Goal: Information Seeking & Learning: Learn about a topic

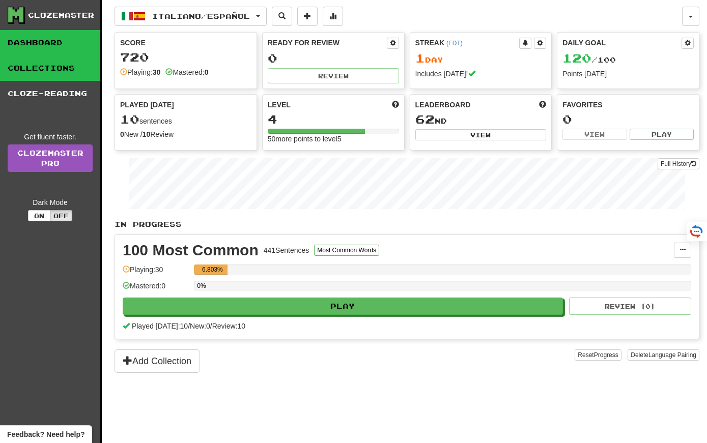
click at [29, 66] on link "Collections" at bounding box center [50, 67] width 100 height 25
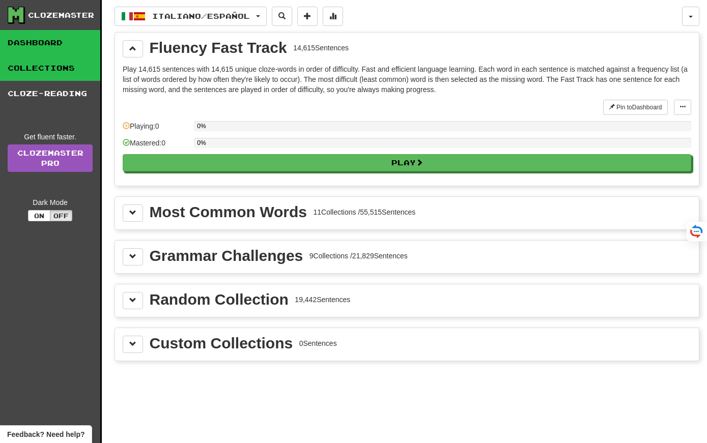
click at [41, 46] on link "Dashboard" at bounding box center [50, 42] width 100 height 25
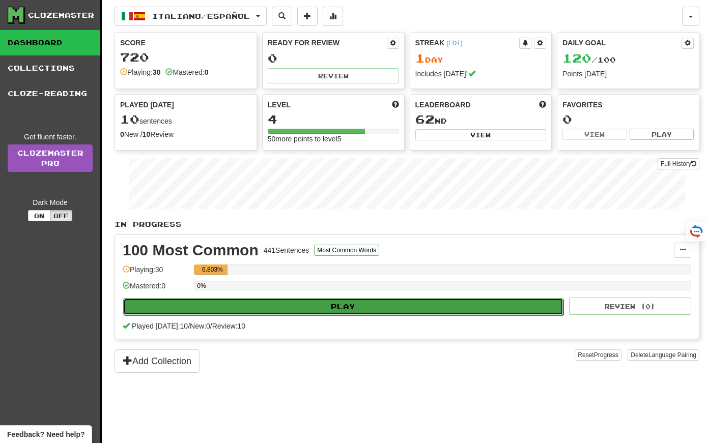
click at [265, 306] on button "Play" at bounding box center [343, 306] width 440 height 17
select select "**"
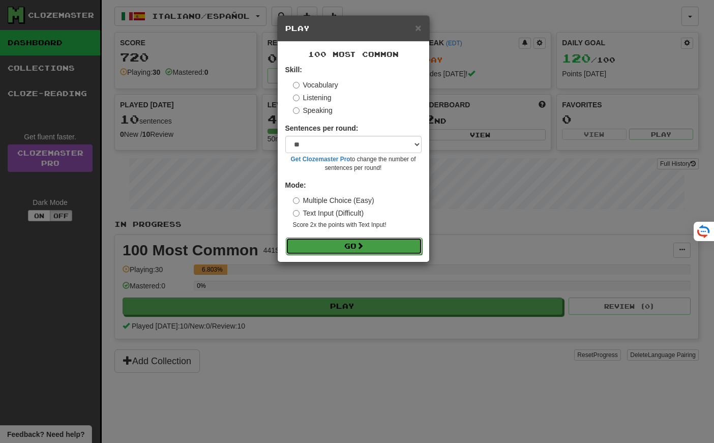
click at [333, 249] on button "Go" at bounding box center [354, 246] width 136 height 17
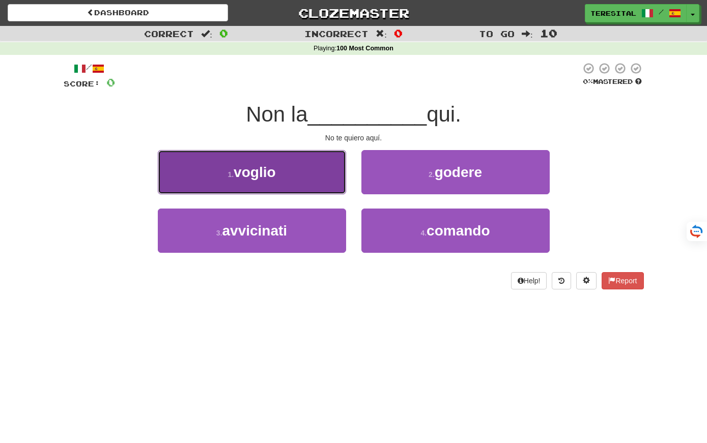
click at [300, 183] on button "1 . voglio" at bounding box center [252, 172] width 188 height 44
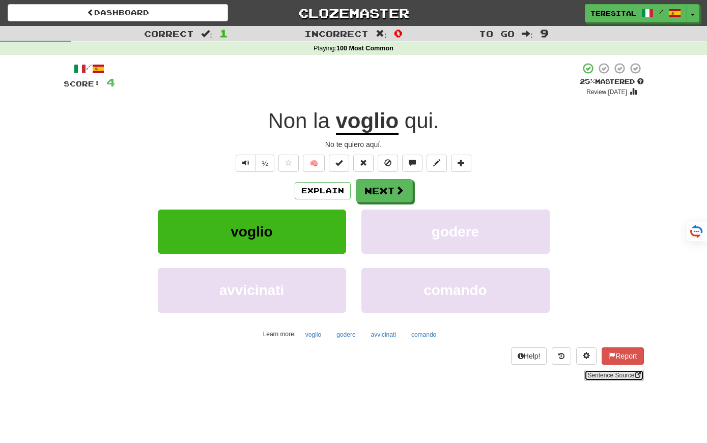
click at [600, 376] on link "Sentence Source" at bounding box center [613, 375] width 59 height 11
click at [393, 197] on button "Next" at bounding box center [384, 191] width 57 height 23
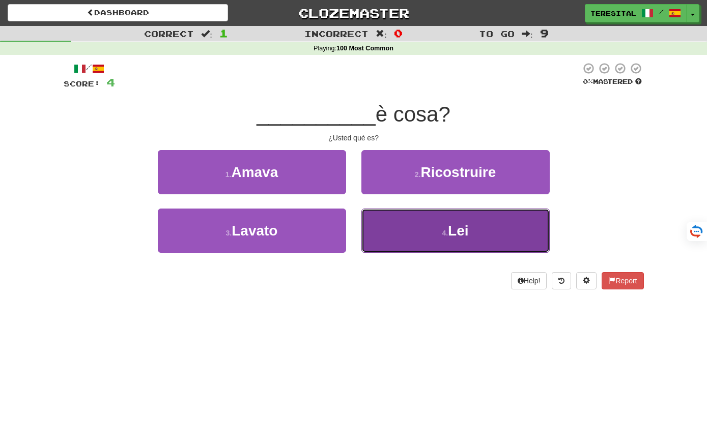
click at [428, 238] on button "4 . Lei" at bounding box center [455, 231] width 188 height 44
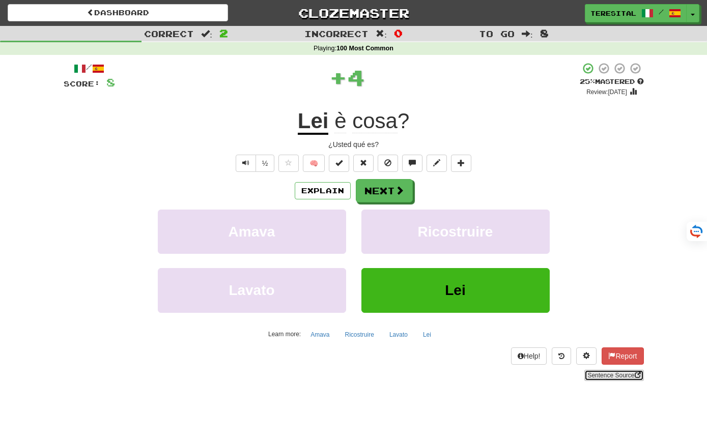
click at [606, 375] on link "Sentence Source" at bounding box center [613, 375] width 59 height 11
click at [395, 188] on span at bounding box center [399, 190] width 9 height 9
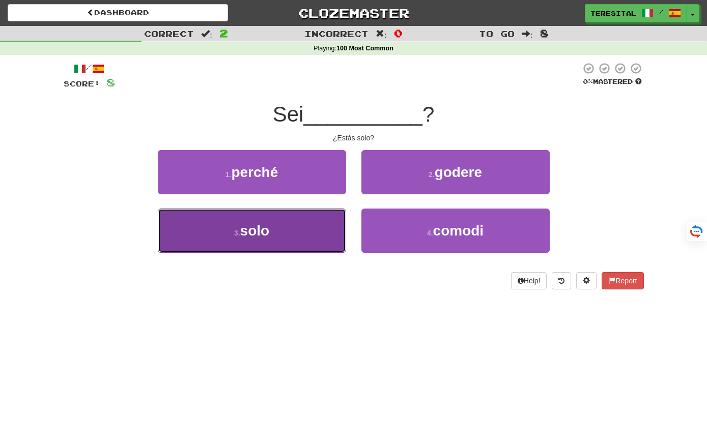
click at [287, 244] on button "3 . solo" at bounding box center [252, 231] width 188 height 44
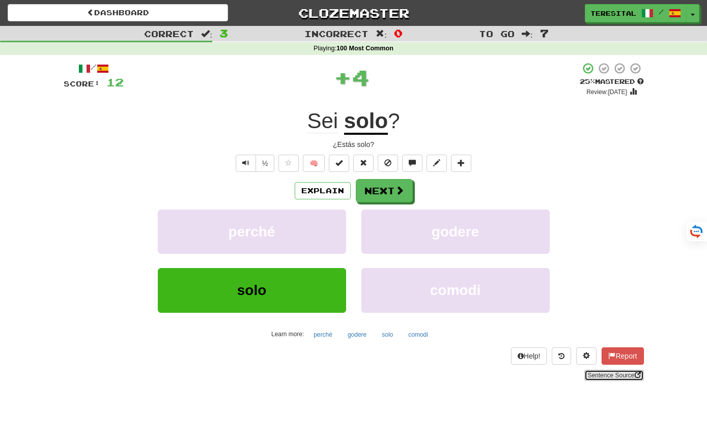
click at [617, 377] on link "Sentence Source" at bounding box center [613, 375] width 59 height 11
click at [382, 187] on button "Next" at bounding box center [384, 191] width 57 height 23
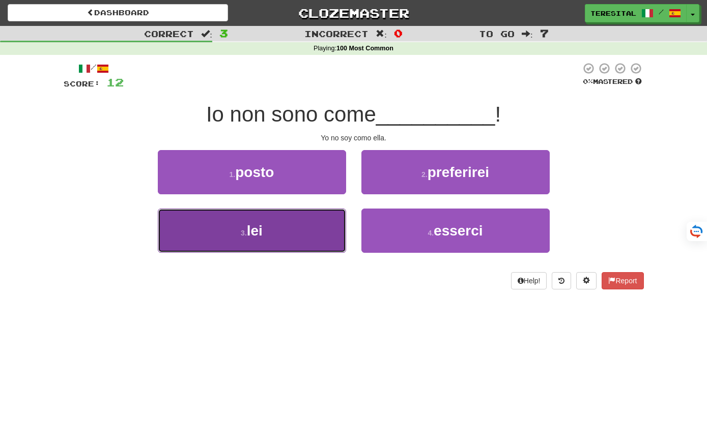
click at [336, 241] on button "3 . lei" at bounding box center [252, 231] width 188 height 44
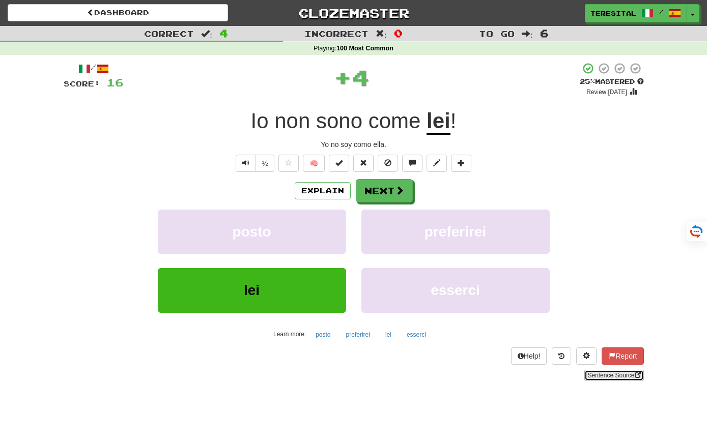
click at [591, 376] on link "Sentence Source" at bounding box center [613, 375] width 59 height 11
click at [381, 197] on button "Next" at bounding box center [384, 191] width 57 height 23
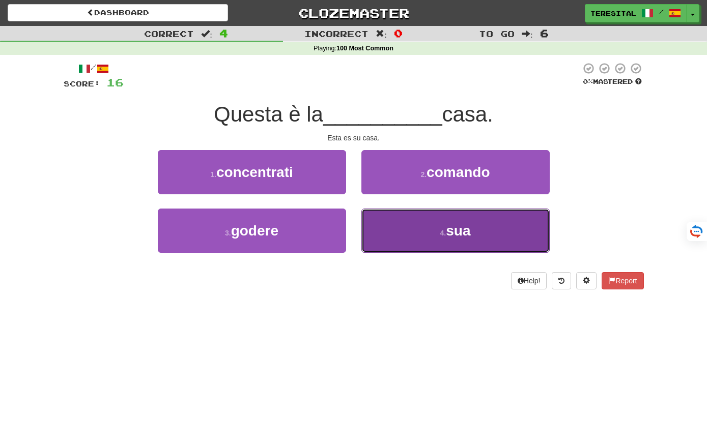
click at [432, 228] on button "4 . sua" at bounding box center [455, 231] width 188 height 44
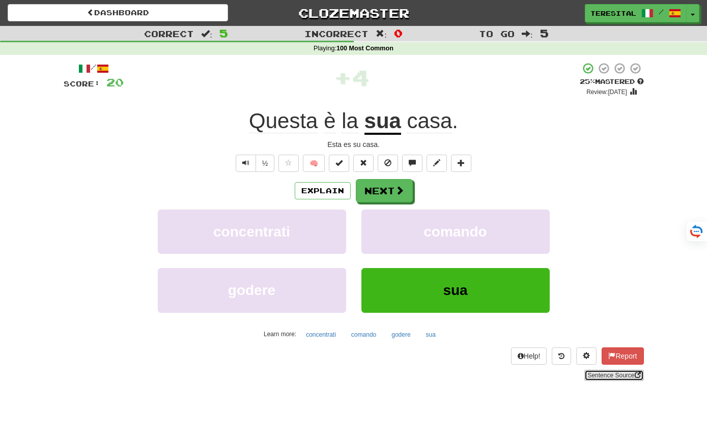
click at [590, 375] on link "Sentence Source" at bounding box center [613, 375] width 59 height 11
click at [392, 192] on button "Next" at bounding box center [384, 191] width 57 height 23
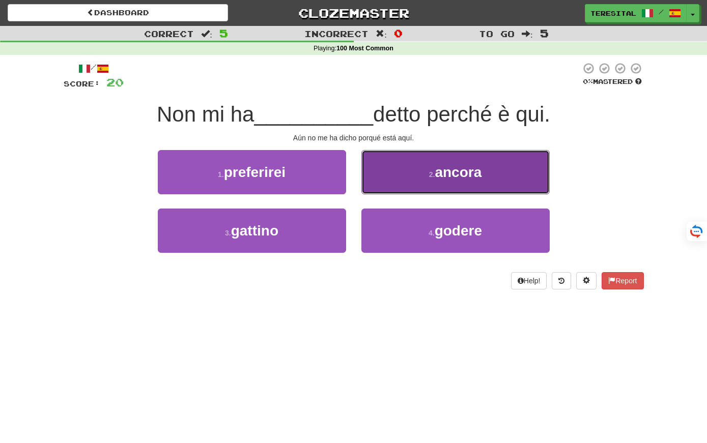
click at [384, 183] on button "2 . ancora" at bounding box center [455, 172] width 188 height 44
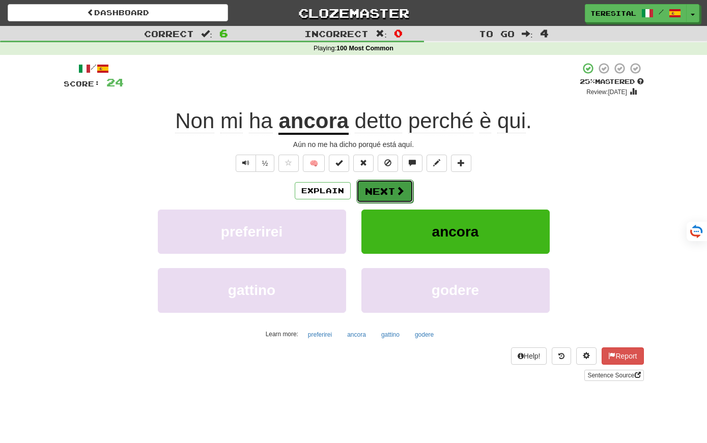
click at [383, 195] on button "Next" at bounding box center [384, 191] width 57 height 23
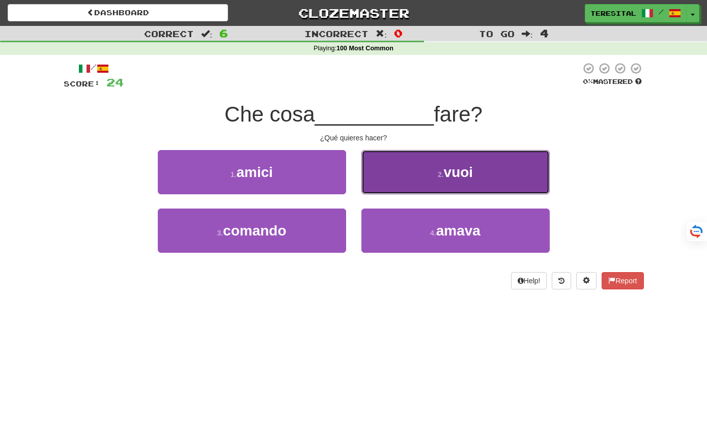
click at [392, 180] on button "2 . vuoi" at bounding box center [455, 172] width 188 height 44
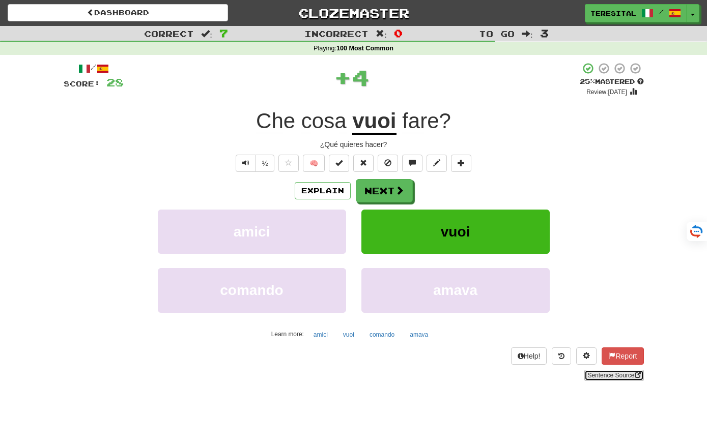
click at [598, 375] on link "Sentence Source" at bounding box center [613, 375] width 59 height 11
click at [368, 196] on button "Next" at bounding box center [384, 191] width 57 height 23
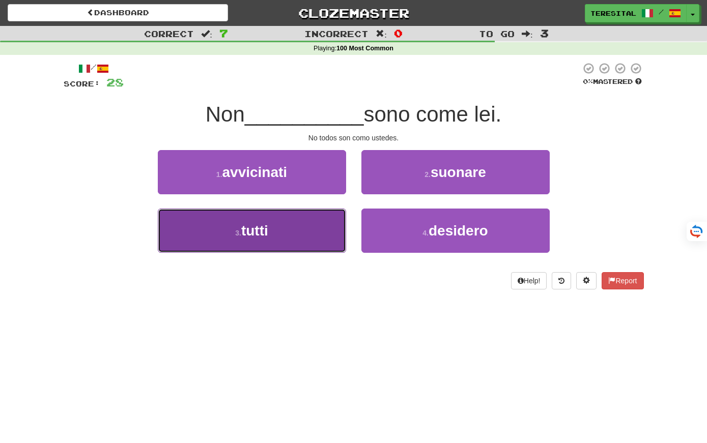
click at [297, 236] on button "3 . tutti" at bounding box center [252, 231] width 188 height 44
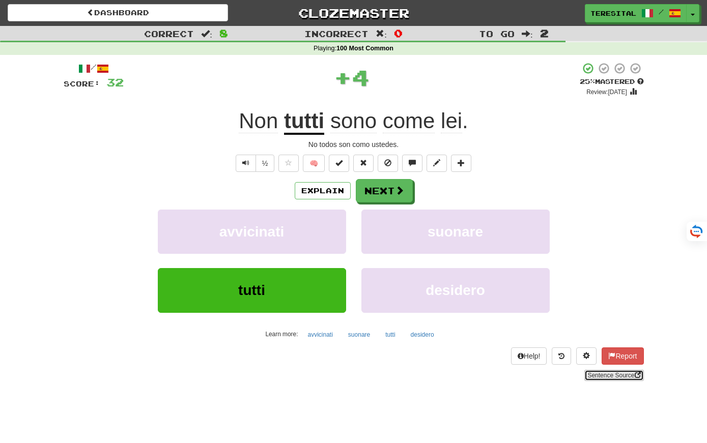
click at [601, 375] on link "Sentence Source" at bounding box center [613, 375] width 59 height 11
click at [390, 191] on button "Next" at bounding box center [384, 191] width 57 height 23
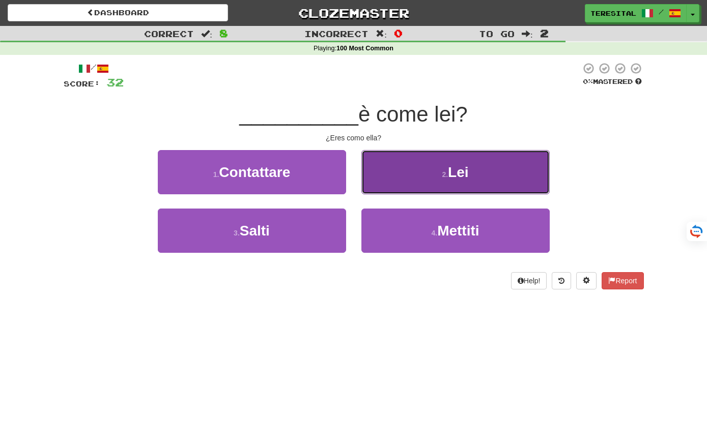
click at [412, 179] on button "2 . Lei" at bounding box center [455, 172] width 188 height 44
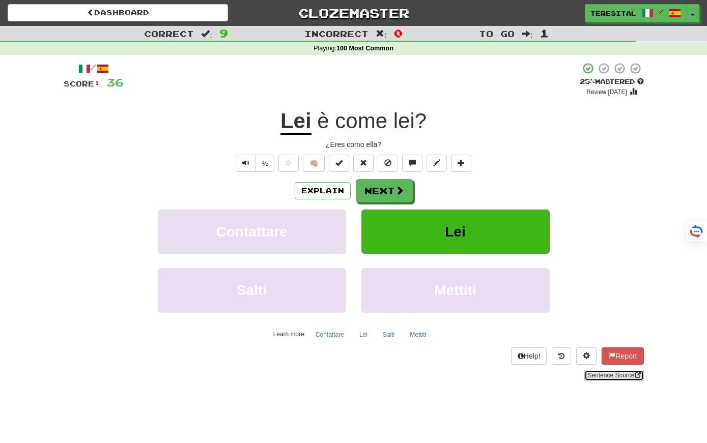
click at [624, 375] on link "Sentence Source" at bounding box center [613, 375] width 59 height 11
click at [383, 194] on button "Next" at bounding box center [384, 191] width 57 height 23
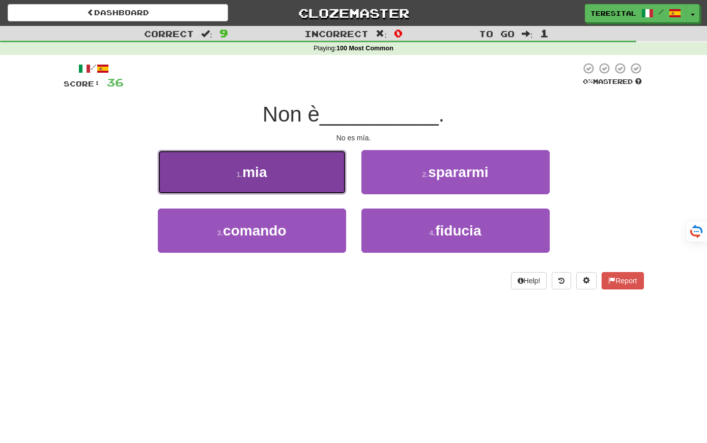
click at [299, 181] on button "1 . mia" at bounding box center [252, 172] width 188 height 44
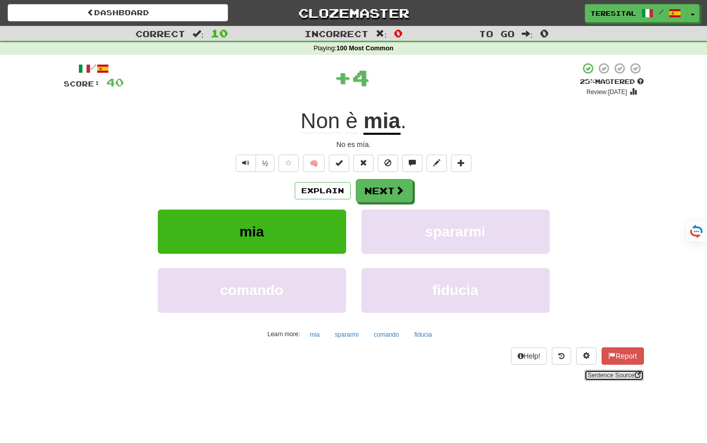
click at [626, 378] on link "Sentence Source" at bounding box center [613, 375] width 59 height 11
click at [384, 189] on button "Next" at bounding box center [384, 191] width 57 height 23
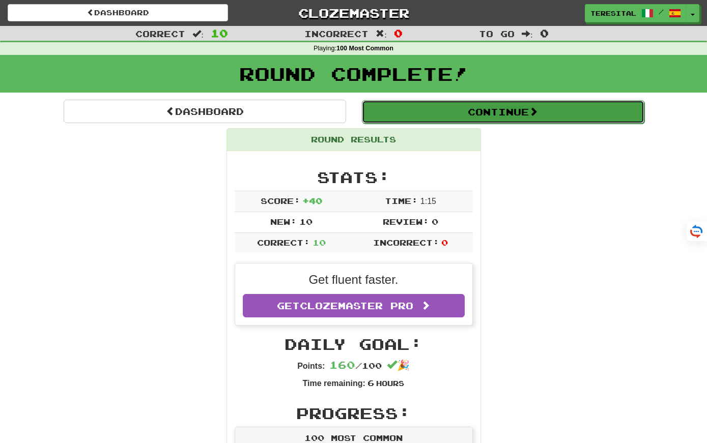
click at [391, 111] on button "Continue" at bounding box center [503, 111] width 282 height 23
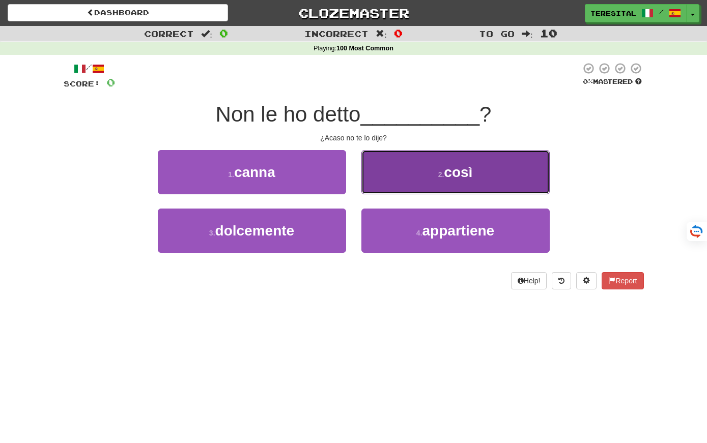
click at [446, 180] on button "2 . così" at bounding box center [455, 172] width 188 height 44
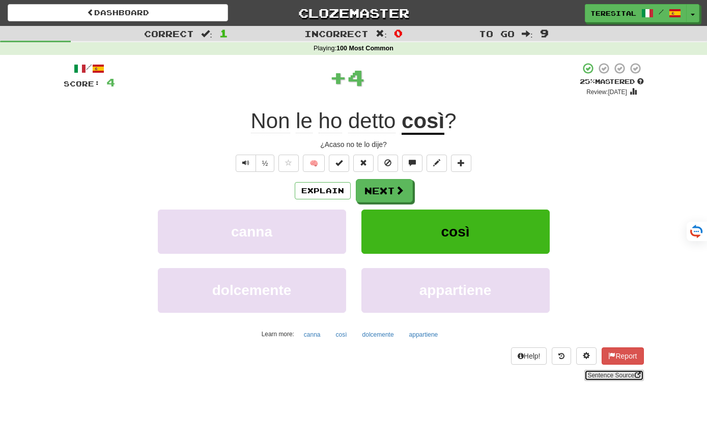
click at [587, 373] on link "Sentence Source" at bounding box center [613, 375] width 59 height 11
click at [403, 199] on button "Next" at bounding box center [384, 191] width 57 height 23
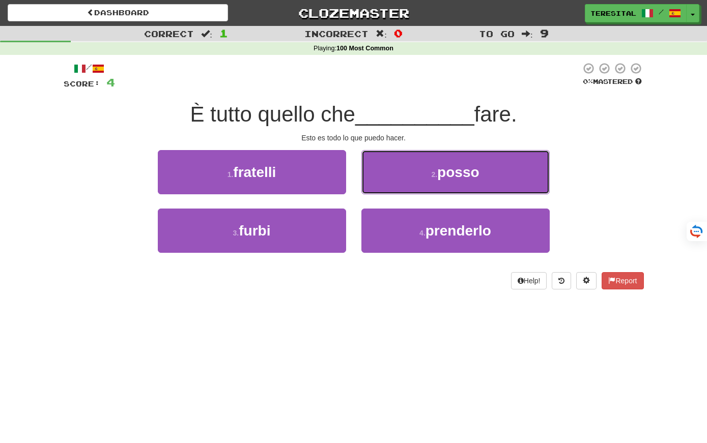
click at [447, 165] on span "posso" at bounding box center [458, 172] width 42 height 16
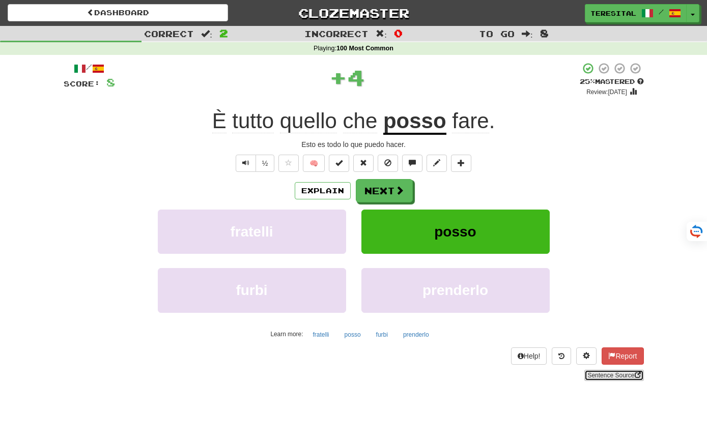
click at [605, 375] on link "Sentence Source" at bounding box center [613, 375] width 59 height 11
click at [379, 196] on button "Next" at bounding box center [384, 191] width 57 height 23
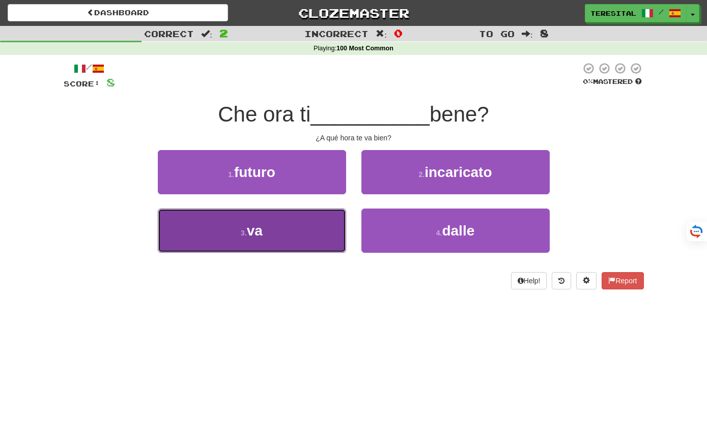
click at [269, 218] on button "3 . va" at bounding box center [252, 231] width 188 height 44
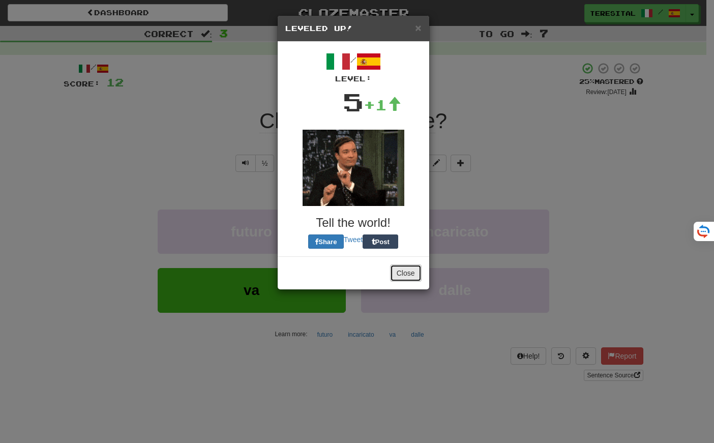
click at [410, 274] on button "Close" at bounding box center [406, 273] width 32 height 17
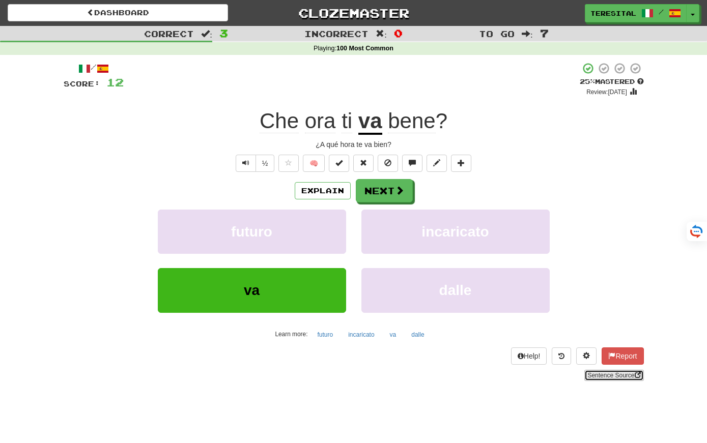
click at [620, 373] on link "Sentence Source" at bounding box center [613, 375] width 59 height 11
click at [399, 182] on button "Next" at bounding box center [384, 191] width 57 height 23
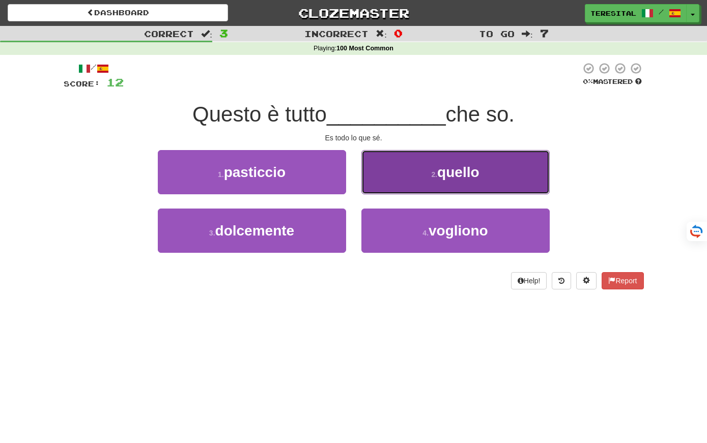
click at [498, 175] on button "2 . quello" at bounding box center [455, 172] width 188 height 44
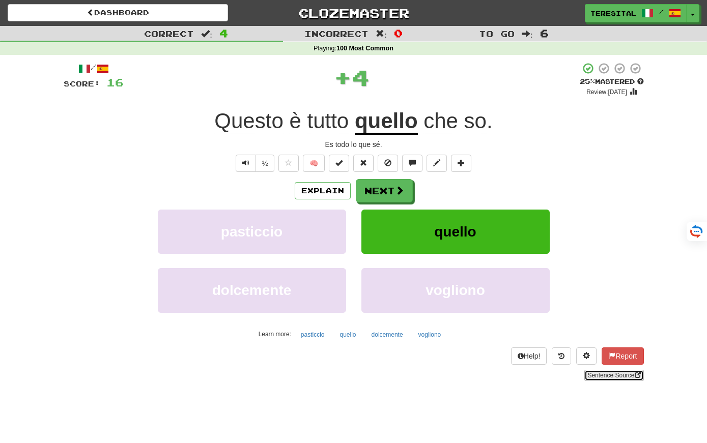
click at [587, 375] on link "Sentence Source" at bounding box center [613, 375] width 59 height 11
click at [386, 194] on button "Next" at bounding box center [384, 191] width 57 height 23
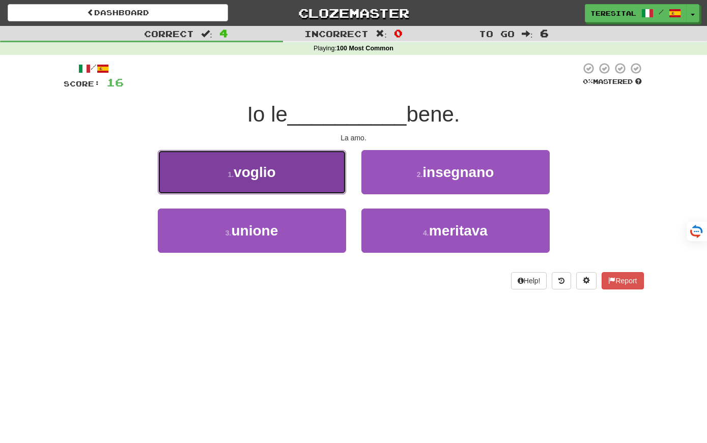
click at [304, 182] on button "1 . voglio" at bounding box center [252, 172] width 188 height 44
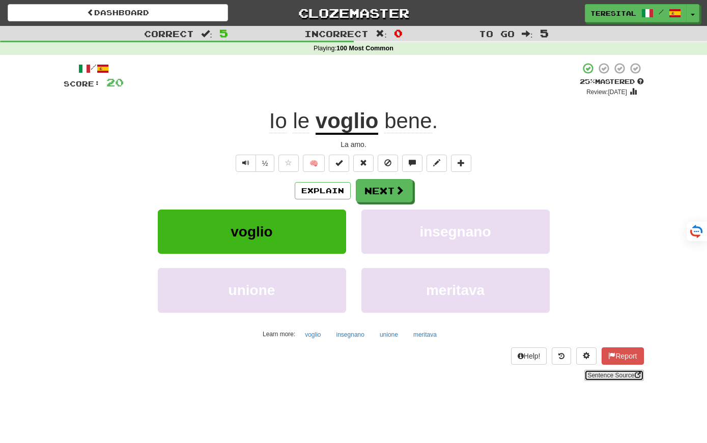
click at [620, 375] on link "Sentence Source" at bounding box center [613, 375] width 59 height 11
click at [370, 188] on button "Next" at bounding box center [384, 191] width 57 height 23
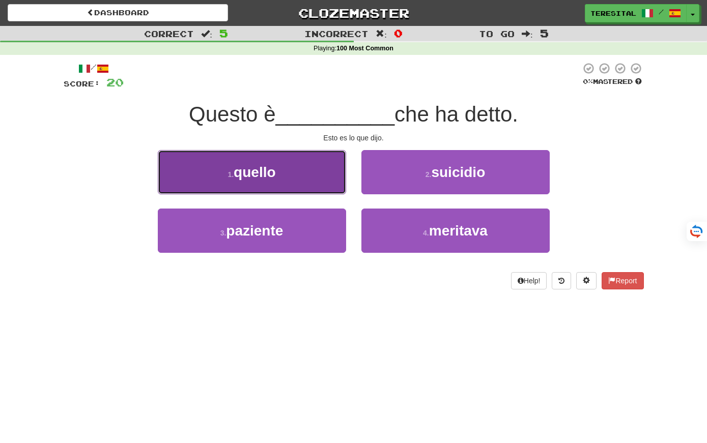
click at [288, 188] on button "1 . quello" at bounding box center [252, 172] width 188 height 44
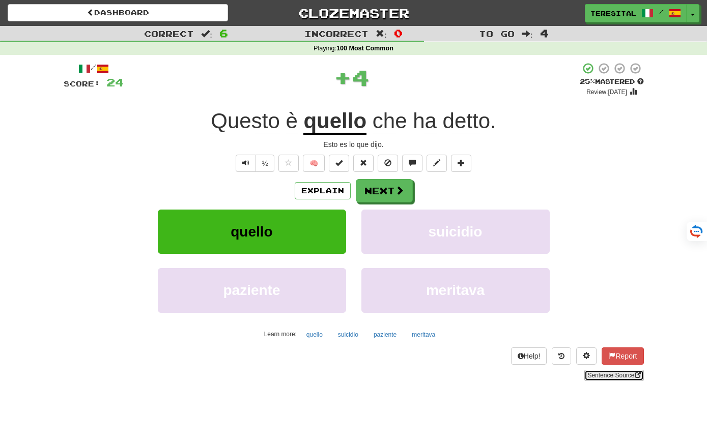
click at [596, 375] on link "Sentence Source" at bounding box center [613, 375] width 59 height 11
click at [372, 184] on button "Next" at bounding box center [384, 191] width 57 height 23
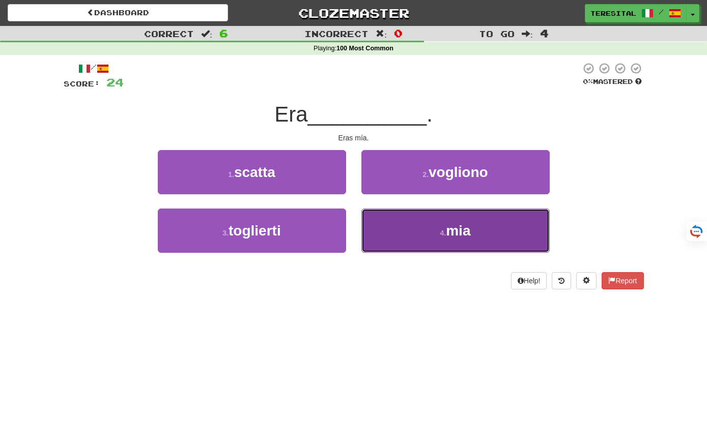
click at [434, 232] on button "4 . mia" at bounding box center [455, 231] width 188 height 44
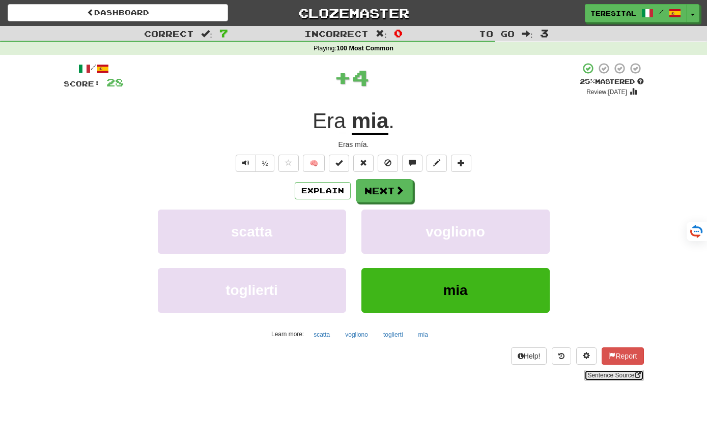
click at [596, 372] on link "Sentence Source" at bounding box center [613, 375] width 59 height 11
click at [388, 192] on button "Next" at bounding box center [384, 191] width 57 height 23
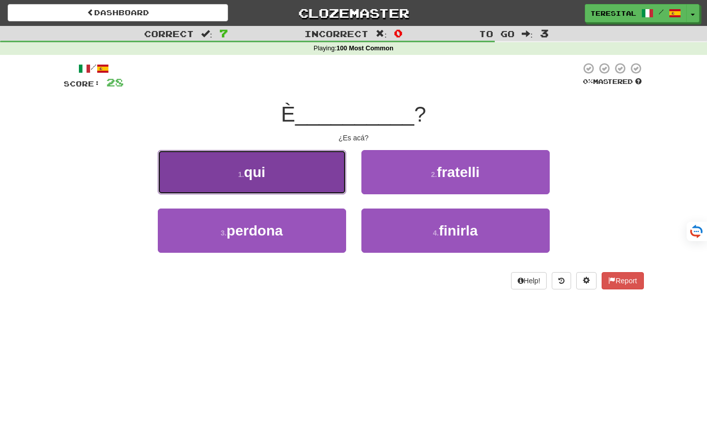
click at [331, 184] on button "1 . qui" at bounding box center [252, 172] width 188 height 44
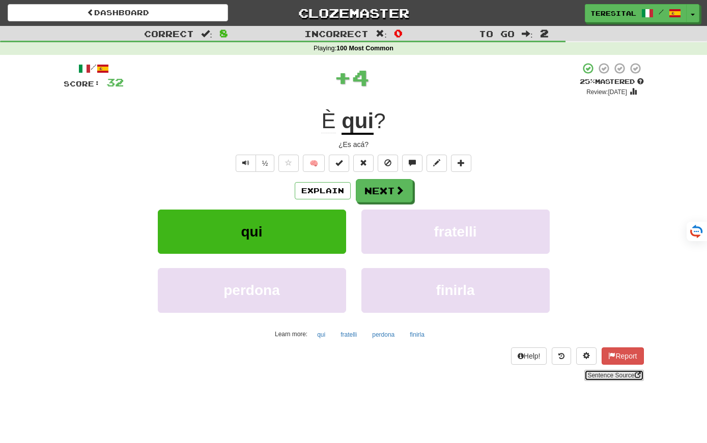
click at [591, 371] on link "Sentence Source" at bounding box center [613, 375] width 59 height 11
click at [389, 192] on button "Next" at bounding box center [384, 191] width 57 height 23
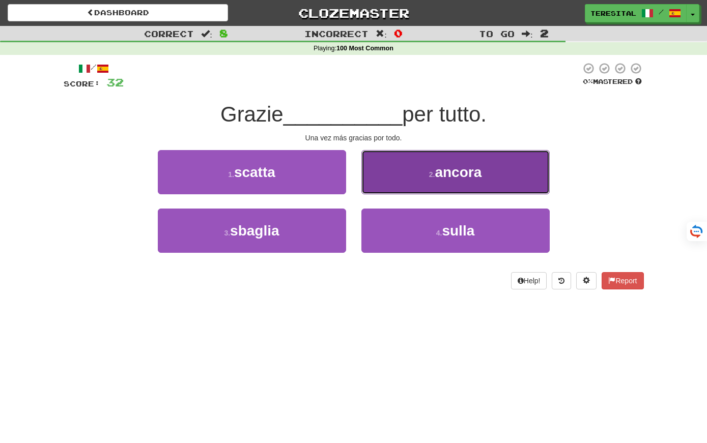
click at [407, 177] on button "2 . ancora" at bounding box center [455, 172] width 188 height 44
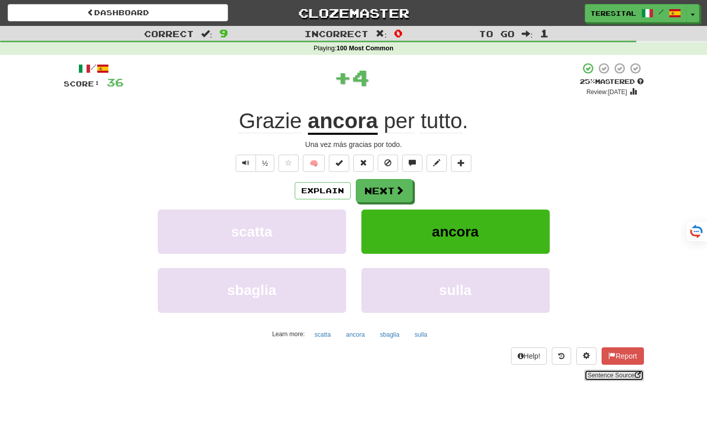
click at [615, 374] on link "Sentence Source" at bounding box center [613, 375] width 59 height 11
click at [397, 195] on span at bounding box center [399, 190] width 9 height 9
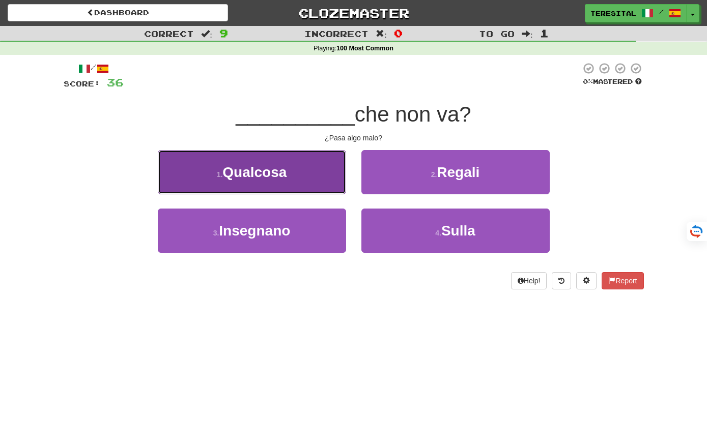
click at [301, 178] on button "1 . [GEOGRAPHIC_DATA]" at bounding box center [252, 172] width 188 height 44
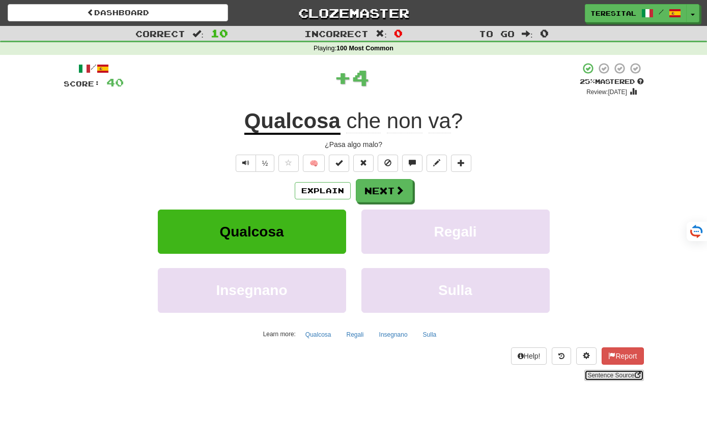
click at [604, 376] on link "Sentence Source" at bounding box center [613, 375] width 59 height 11
click at [396, 186] on span at bounding box center [399, 190] width 9 height 9
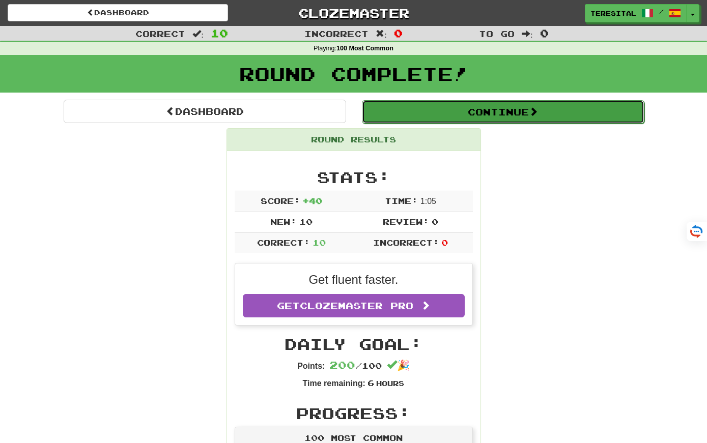
click at [440, 116] on button "Continue" at bounding box center [503, 111] width 282 height 23
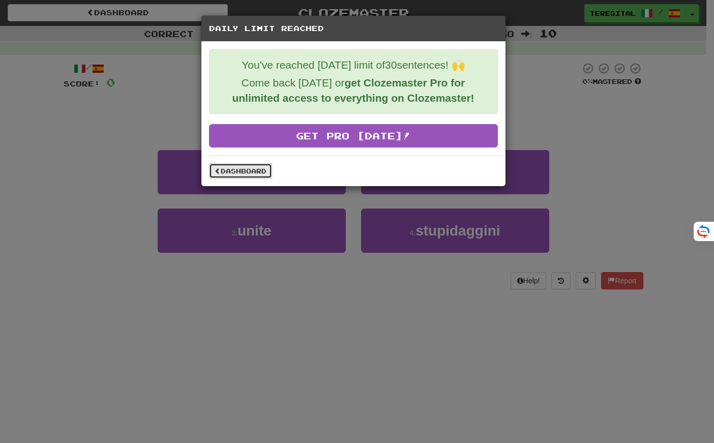
click at [254, 169] on link "Dashboard" at bounding box center [240, 170] width 63 height 15
